Goal: Task Accomplishment & Management: Complete application form

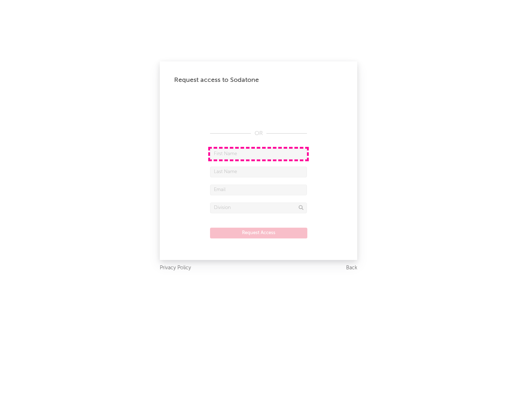
click at [259, 154] on input "text" at bounding box center [258, 154] width 97 height 11
type input "[PERSON_NAME]"
click at [259, 172] on input "text" at bounding box center [258, 172] width 97 height 11
type input "[PERSON_NAME]"
click at [259, 190] on input "text" at bounding box center [258, 190] width 97 height 11
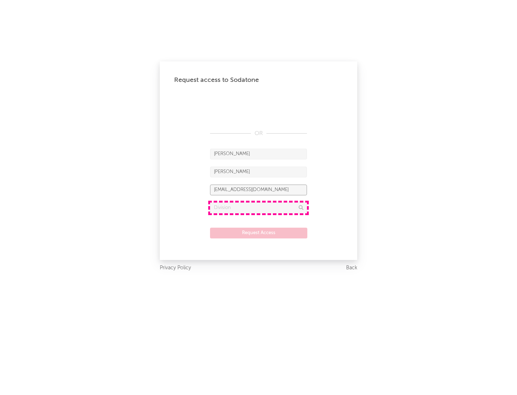
type input "[EMAIL_ADDRESS][DOMAIN_NAME]"
click at [259, 208] on input "text" at bounding box center [258, 208] width 97 height 11
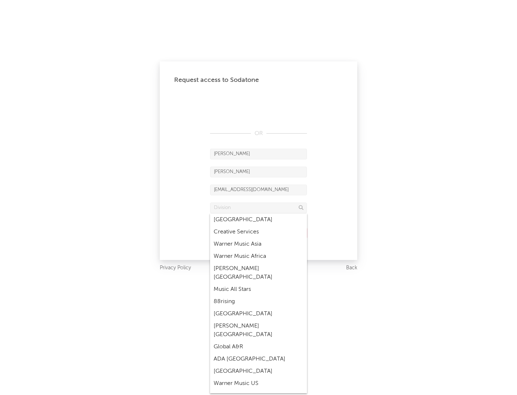
click at [259, 284] on div "Music All Stars" at bounding box center [258, 290] width 97 height 12
type input "Music All Stars"
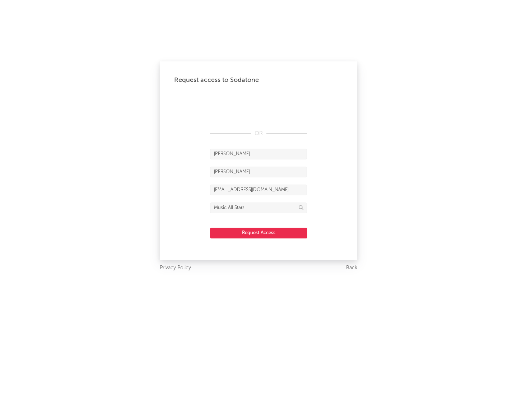
click at [259, 233] on button "Request Access" at bounding box center [258, 233] width 97 height 11
